Goal: Find specific page/section: Find specific page/section

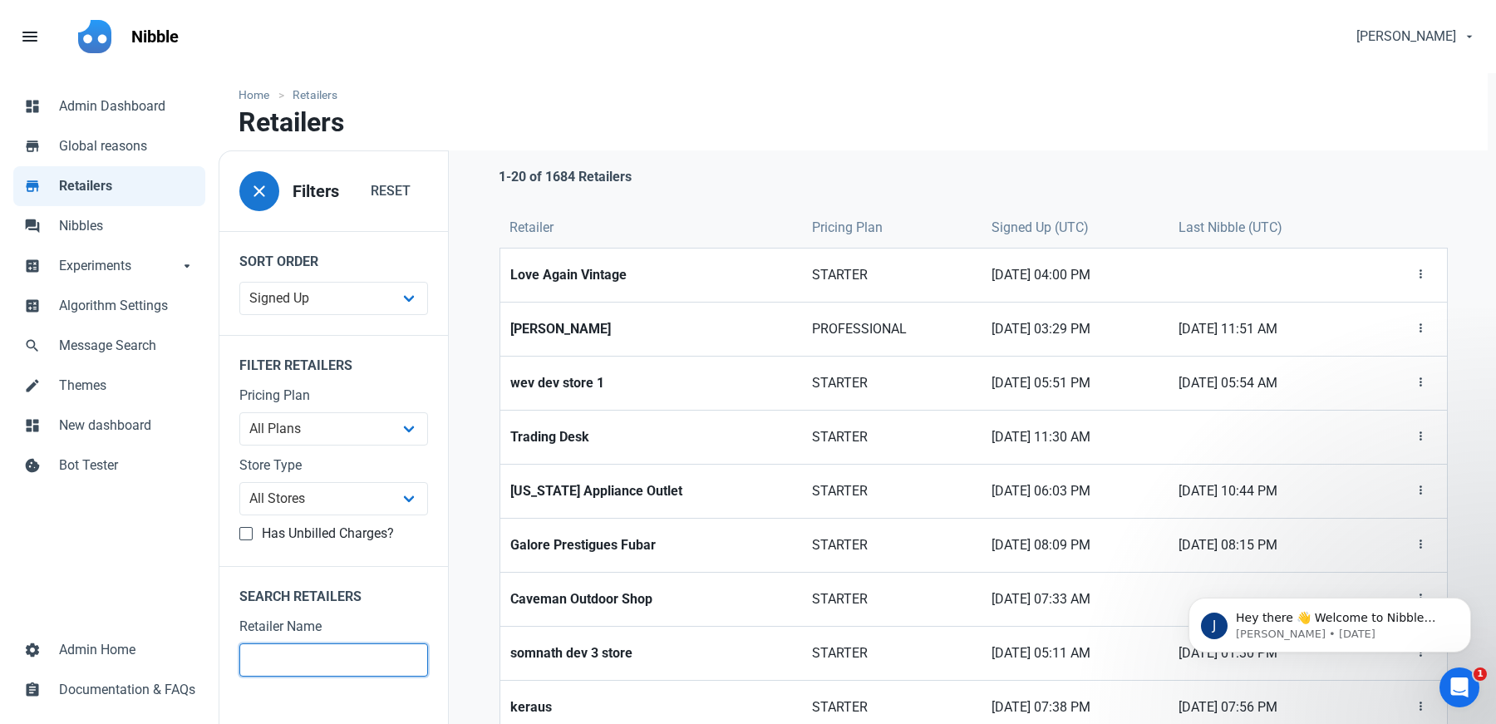
click at [327, 648] on input "text" at bounding box center [333, 659] width 189 height 33
type input "asos"
